Goal: Find specific page/section: Find specific page/section

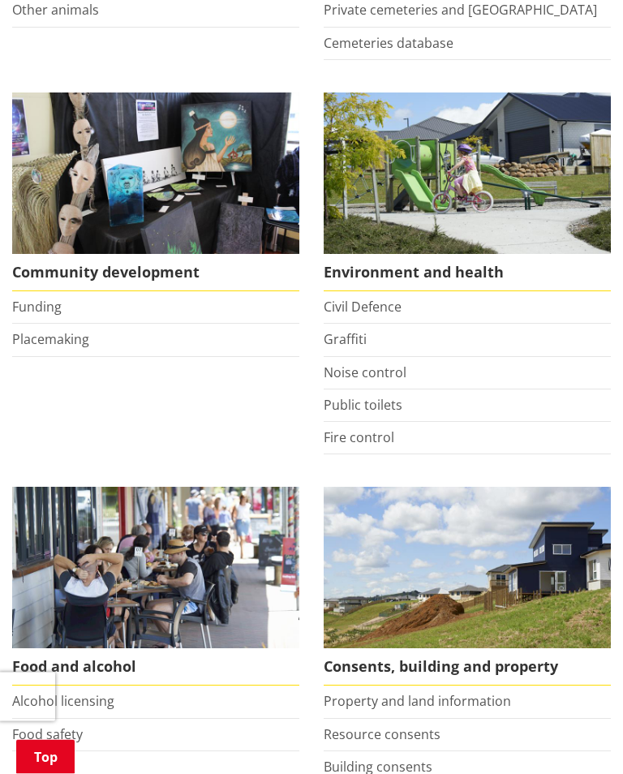
scroll to position [445, 0]
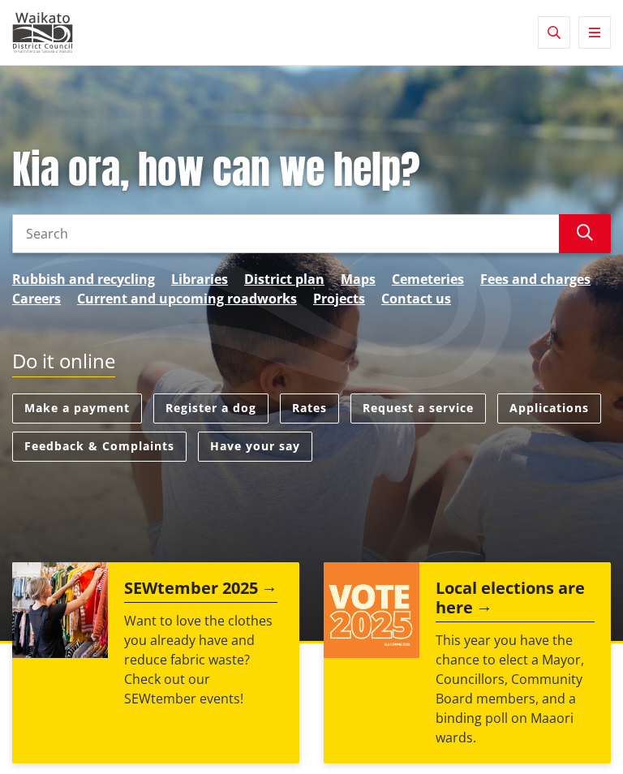
click at [407, 418] on link "Request a service" at bounding box center [417, 408] width 135 height 30
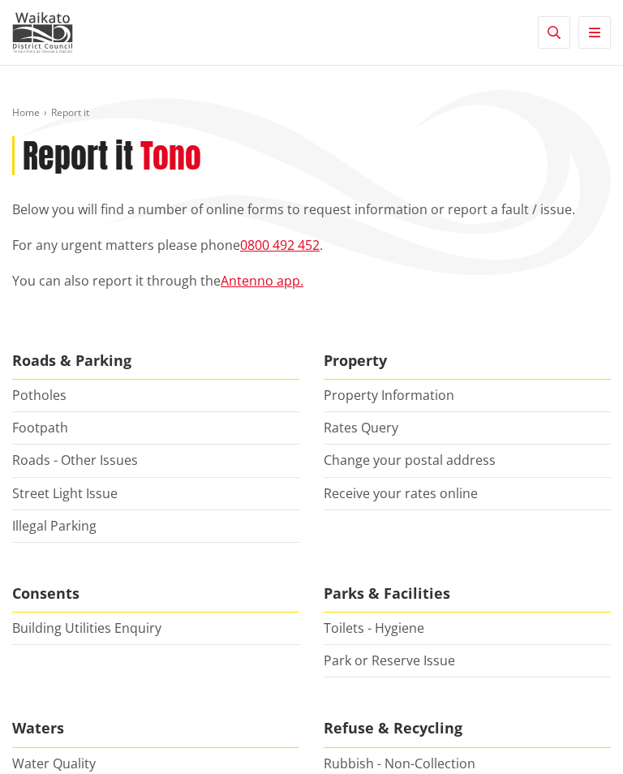
click at [367, 398] on link "Property Information" at bounding box center [389, 395] width 131 height 18
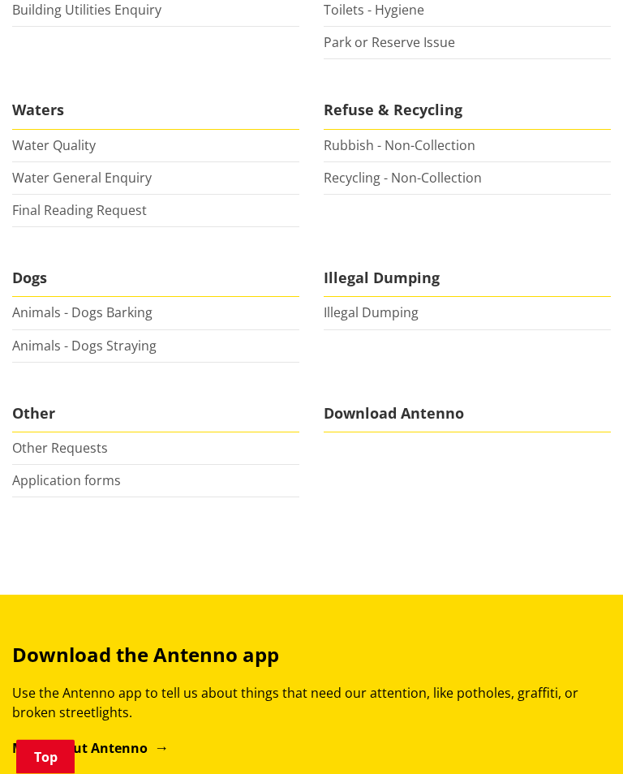
scroll to position [618, 0]
click at [45, 448] on link "Other Requests" at bounding box center [60, 448] width 96 height 18
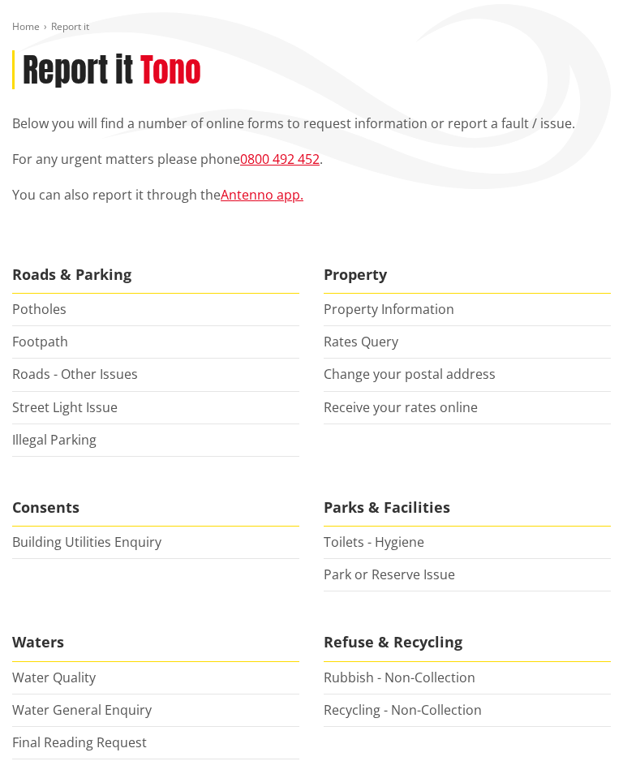
scroll to position [0, 0]
